Goal: Task Accomplishment & Management: Use online tool/utility

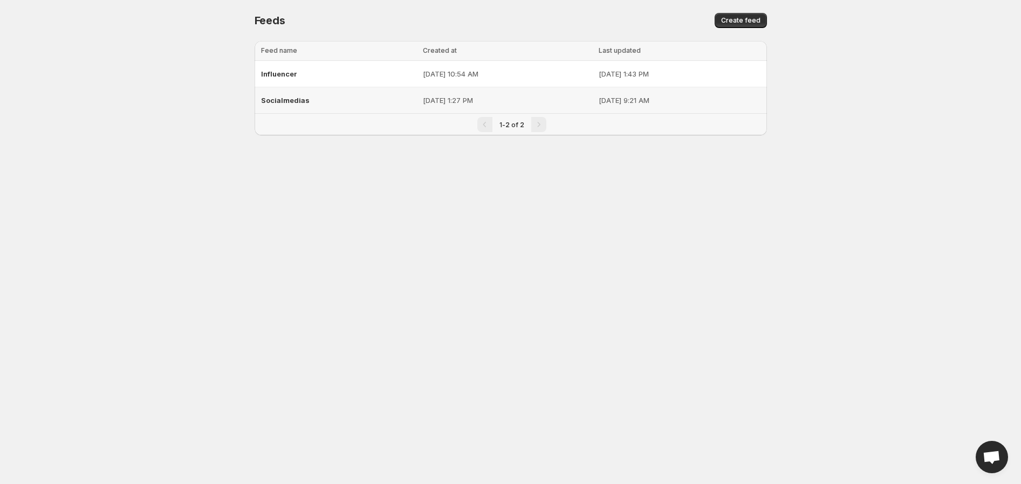
click at [361, 99] on div "Socialmedias" at bounding box center [338, 100] width 155 height 19
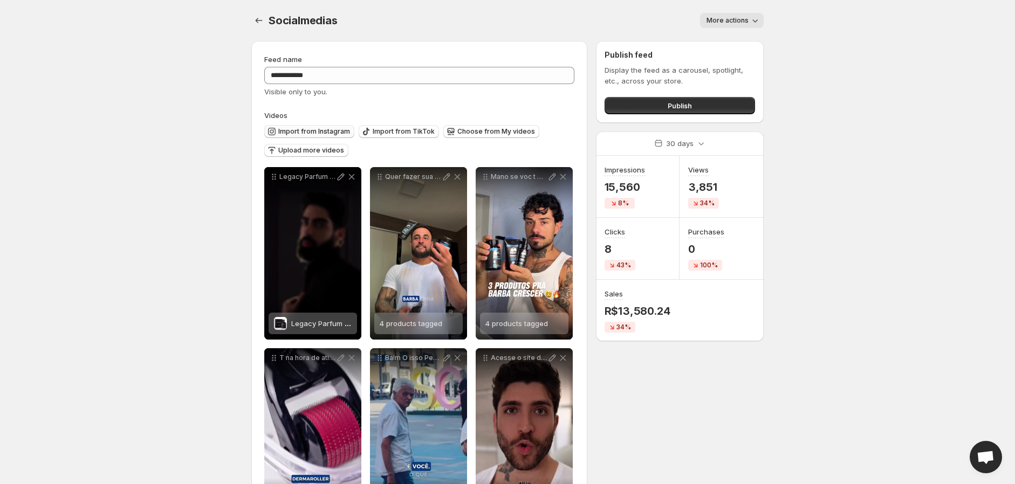
click at [300, 133] on span "Import from Instagram" at bounding box center [314, 131] width 72 height 9
click at [308, 130] on span "Import from Instagram" at bounding box center [314, 131] width 72 height 9
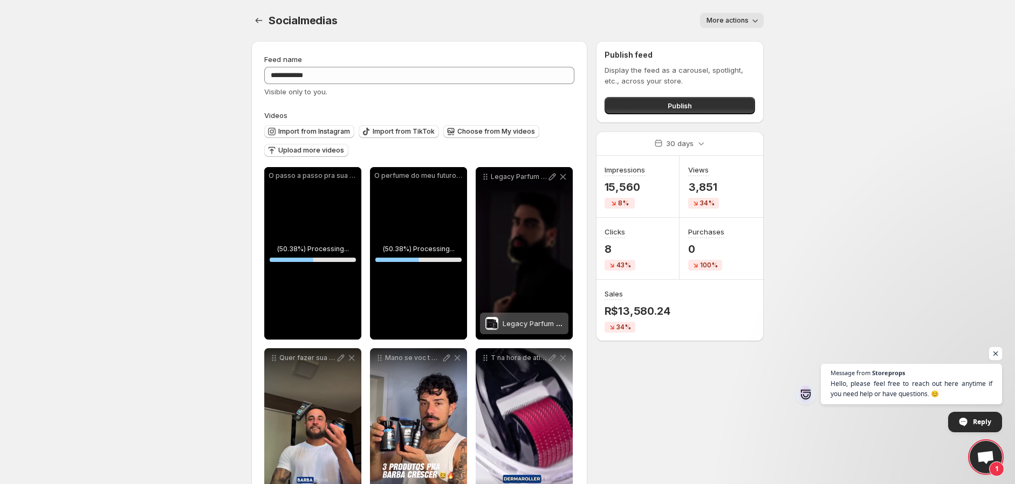
click at [995, 355] on span "Open chat" at bounding box center [995, 353] width 13 height 13
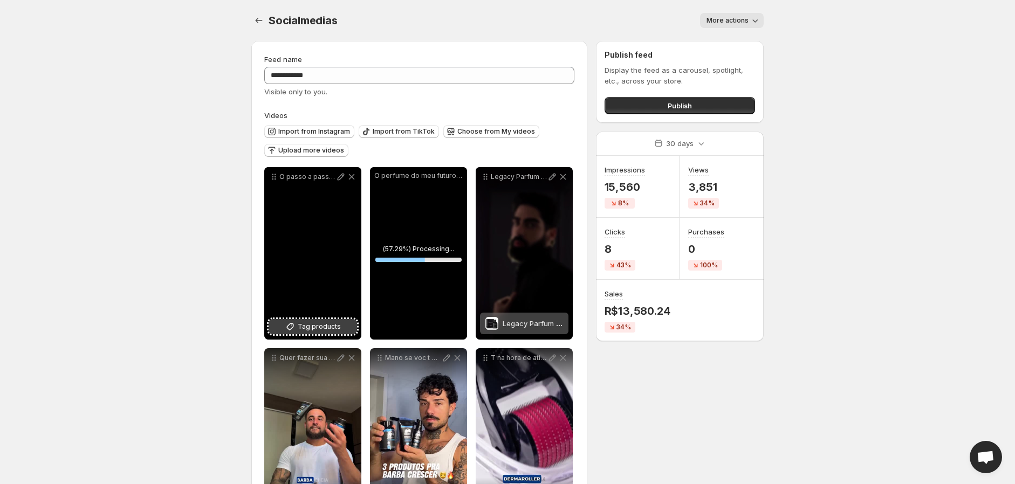
click at [333, 329] on span "Tag products" at bounding box center [319, 326] width 43 height 11
click at [334, 324] on span "Kit Cuidados Start Barba Robusta" at bounding box center [347, 323] width 112 height 9
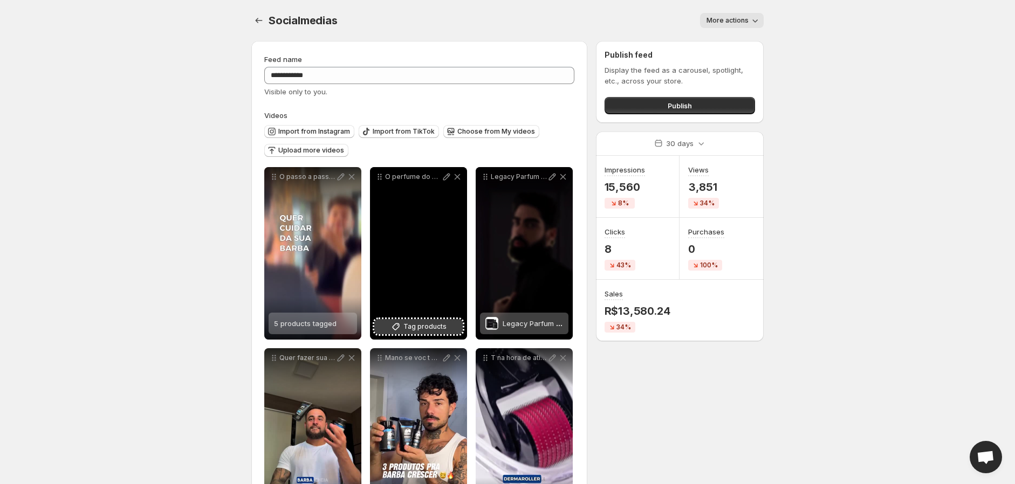
click at [428, 320] on button "Tag products" at bounding box center [418, 326] width 88 height 15
